Goal: Task Accomplishment & Management: Manage account settings

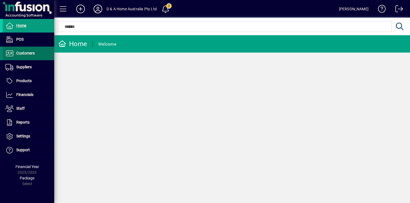
click at [34, 55] on span "Customers" at bounding box center [25, 53] width 18 height 4
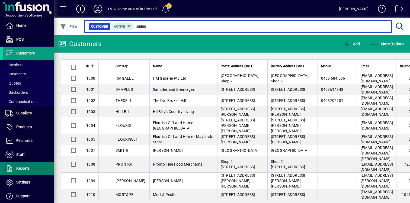
scroll to position [30, 0]
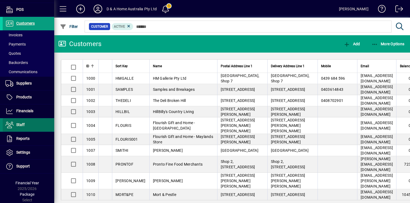
click at [40, 122] on span at bounding box center [29, 124] width 52 height 13
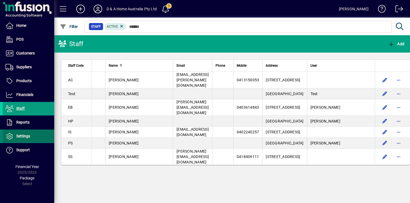
click at [35, 137] on span at bounding box center [29, 136] width 52 height 13
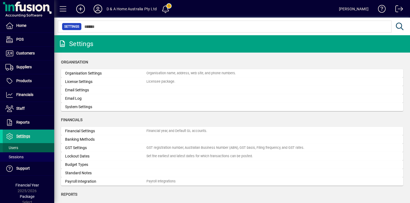
click at [32, 144] on span at bounding box center [29, 147] width 52 height 13
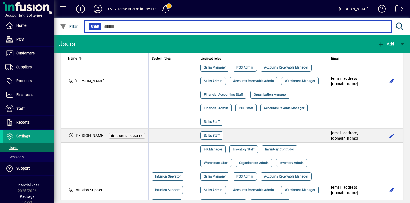
scroll to position [148, 0]
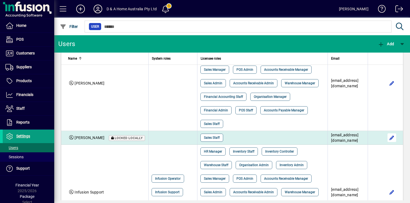
click at [392, 144] on span "button" at bounding box center [391, 137] width 13 height 13
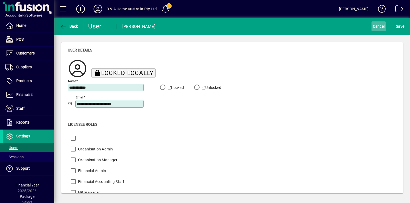
click at [378, 26] on span "Cancel" at bounding box center [379, 26] width 12 height 9
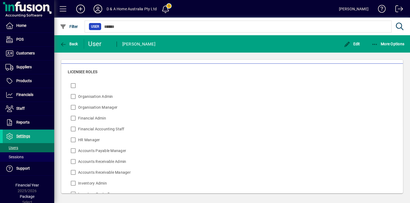
scroll to position [110, 0]
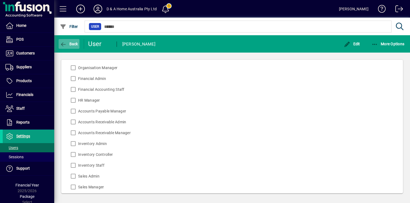
click at [71, 44] on span "Back" at bounding box center [69, 44] width 18 height 4
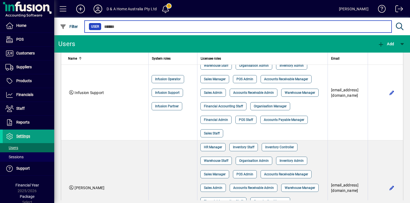
scroll to position [355, 0]
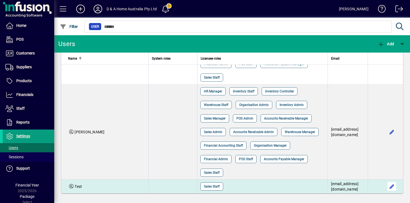
click at [394, 187] on span "button" at bounding box center [391, 186] width 13 height 13
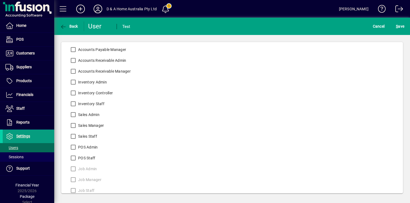
scroll to position [155, 0]
click at [398, 28] on span "S ave" at bounding box center [400, 26] width 8 height 9
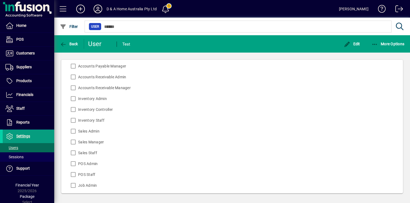
click at [99, 11] on icon at bounding box center [97, 9] width 11 height 9
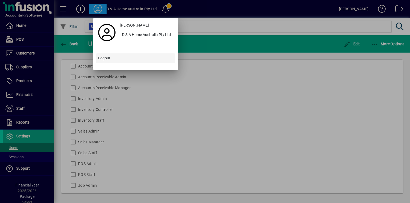
click at [106, 59] on span "Logout" at bounding box center [104, 58] width 12 height 6
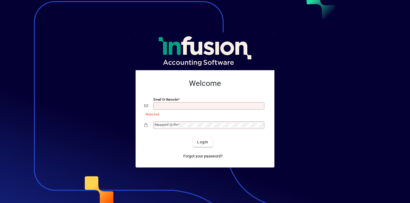
click at [192, 106] on input "Email or Barcode" at bounding box center [210, 106] width 110 height 4
type input "**********"
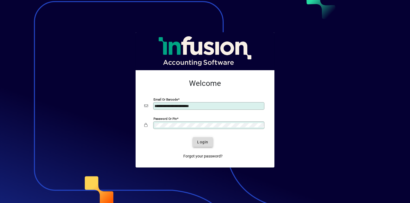
click at [208, 137] on span "submit" at bounding box center [203, 142] width 20 height 13
